Goal: Task Accomplishment & Management: Manage account settings

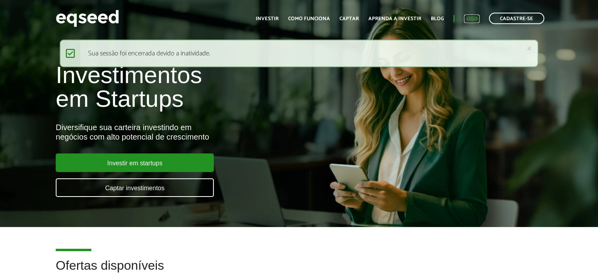
click at [476, 19] on link "Login" at bounding box center [471, 18] width 15 height 5
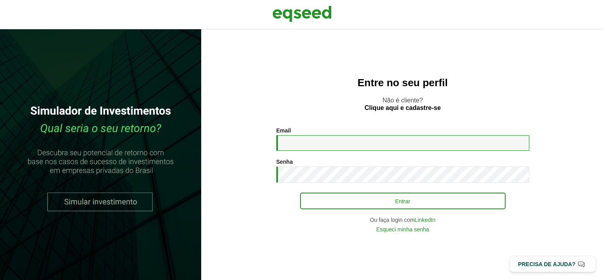
type input "**********"
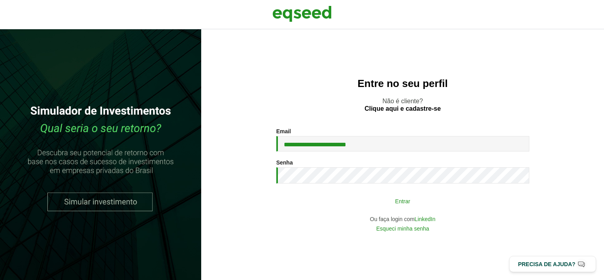
click at [455, 199] on button "Entrar" at bounding box center [402, 200] width 205 height 15
